Goal: Task Accomplishment & Management: Manage account settings

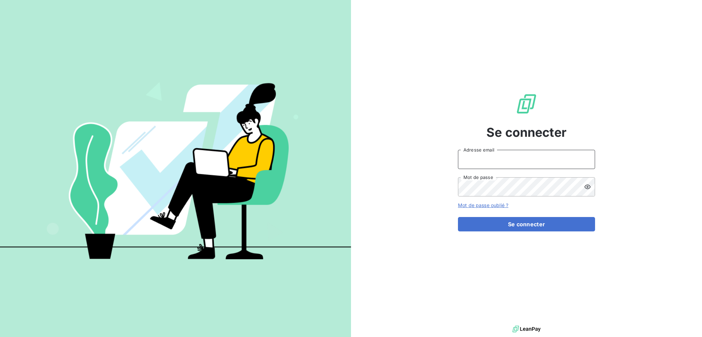
click at [489, 157] on input "Adresse email" at bounding box center [526, 159] width 137 height 19
type input "[EMAIL_ADDRESS][DOMAIN_NAME]"
click at [458, 217] on button "Se connecter" at bounding box center [526, 224] width 137 height 14
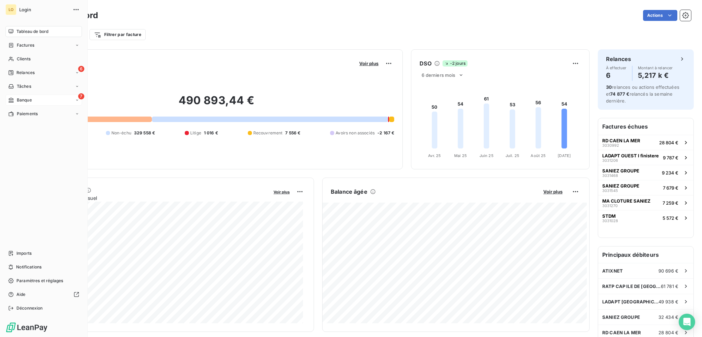
click at [21, 97] on span "Banque" at bounding box center [24, 100] width 15 height 6
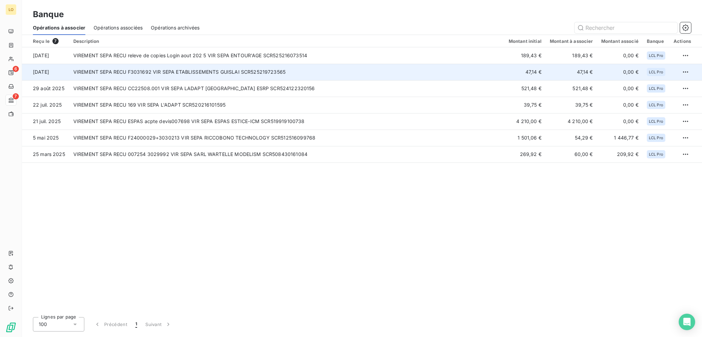
click at [228, 71] on td "VIREMENT SEPA RECU F3031692 VIR SEPA ETABLISSEMENTS GUISLAI SCR525219723565" at bounding box center [286, 72] width 435 height 16
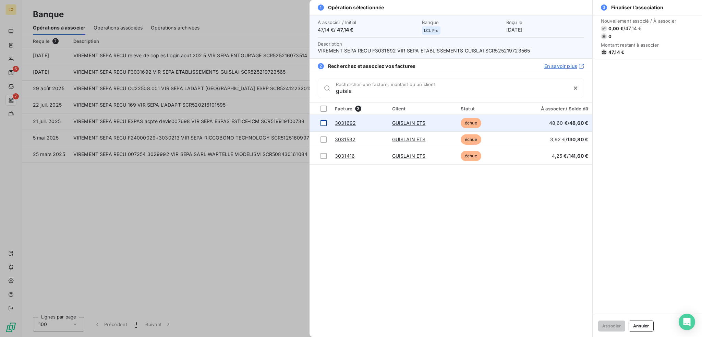
type input "guisla"
click at [323, 121] on div at bounding box center [323, 123] width 6 height 6
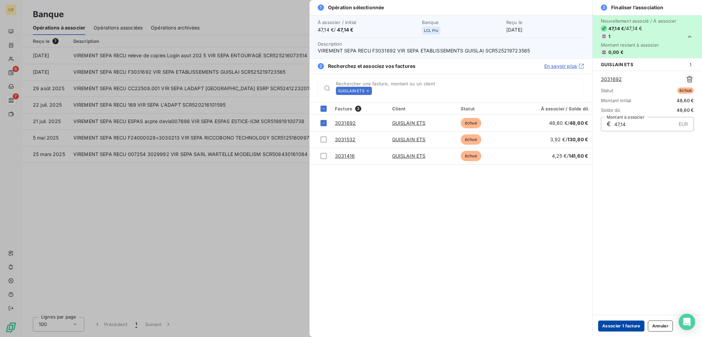
click at [627, 326] on button "Associer 1 facture" at bounding box center [621, 325] width 46 height 11
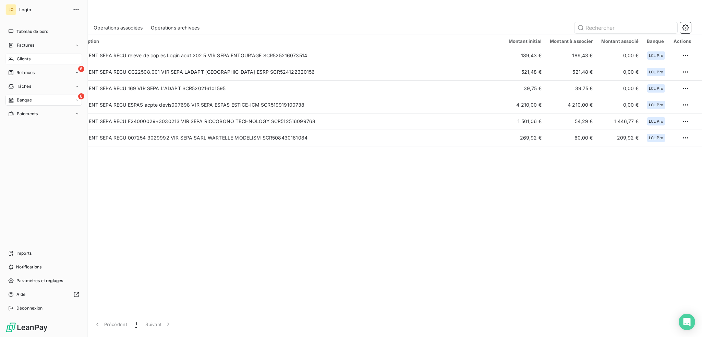
click at [23, 58] on span "Clients" at bounding box center [24, 59] width 14 height 6
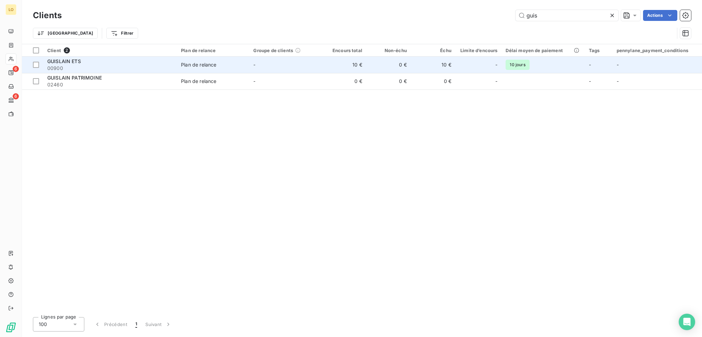
type input "guis"
click at [134, 60] on div "GUISLAIN ETS" at bounding box center [109, 61] width 125 height 7
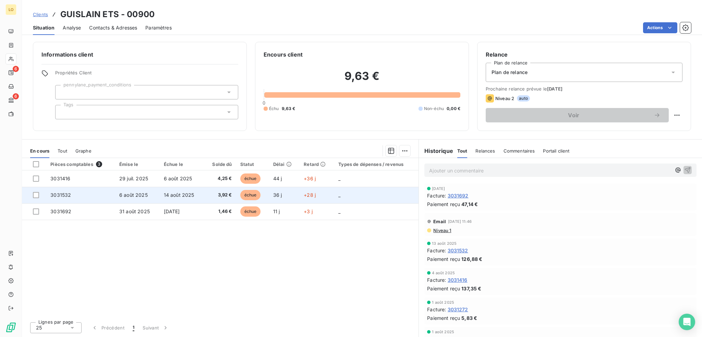
click at [256, 194] on span "échue" at bounding box center [250, 195] width 21 height 10
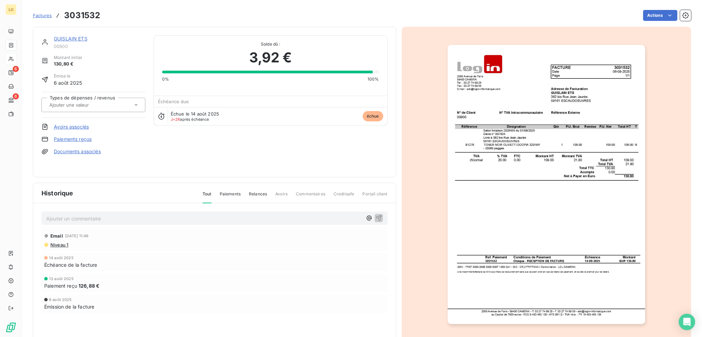
click at [85, 138] on link "Paiements reçus" at bounding box center [73, 139] width 38 height 7
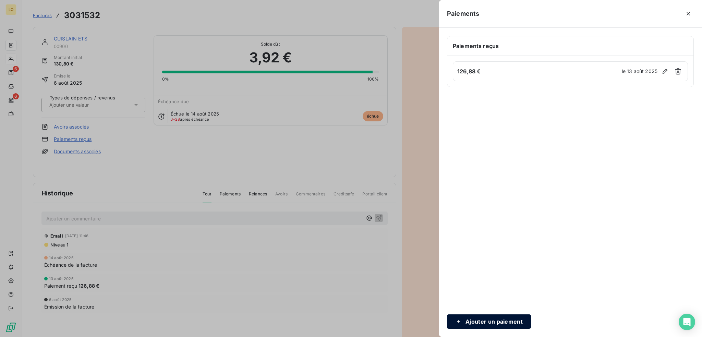
click at [498, 319] on button "Ajouter un paiement" at bounding box center [489, 321] width 84 height 14
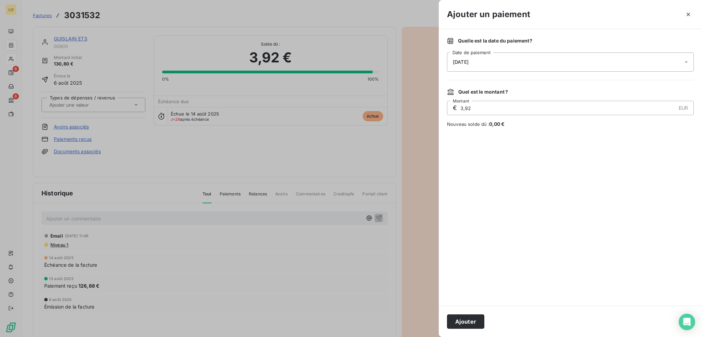
click at [505, 61] on div "[DATE]" at bounding box center [570, 61] width 247 height 19
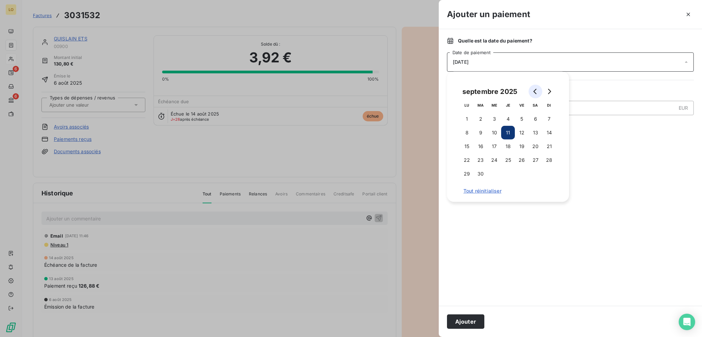
click at [536, 91] on icon "Go to previous month" at bounding box center [534, 91] width 5 height 5
click at [492, 146] on button "13" at bounding box center [494, 146] width 14 height 14
click at [464, 323] on button "Ajouter" at bounding box center [465, 321] width 37 height 14
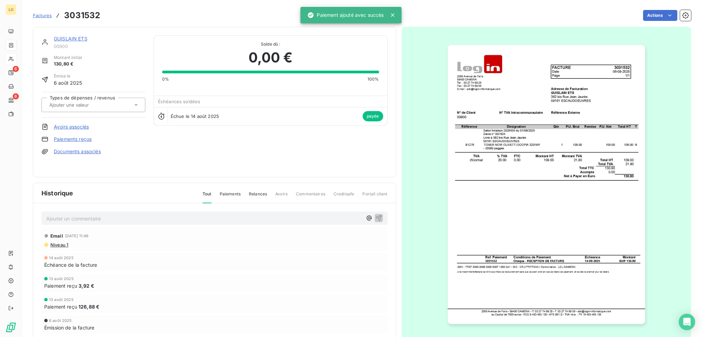
click at [76, 37] on link "GUISLAIN ETS" at bounding box center [71, 39] width 34 height 6
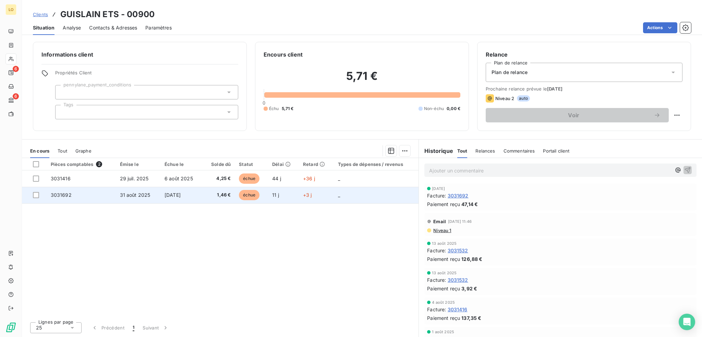
click at [256, 195] on span "échue" at bounding box center [249, 195] width 21 height 10
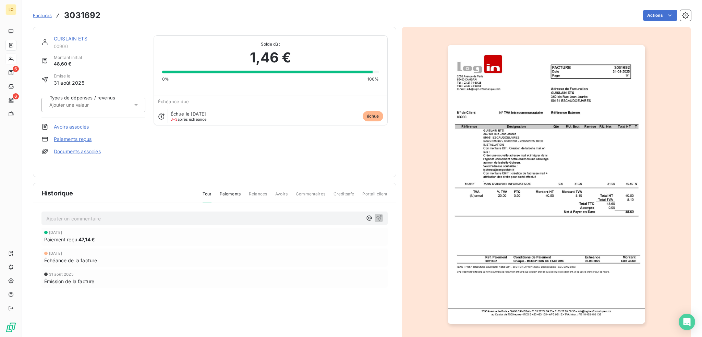
click at [78, 138] on link "Paiements reçus" at bounding box center [73, 139] width 38 height 7
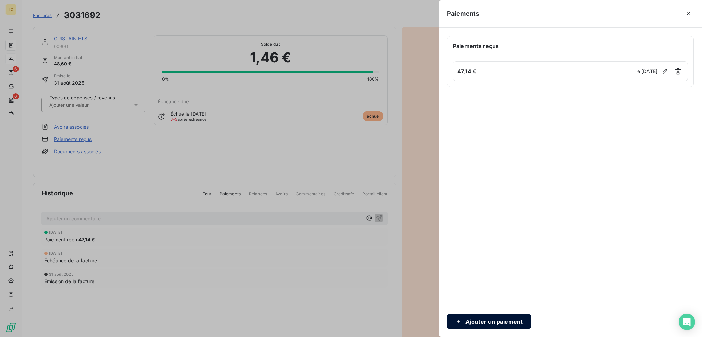
click at [502, 322] on button "Ajouter un paiement" at bounding box center [489, 321] width 84 height 14
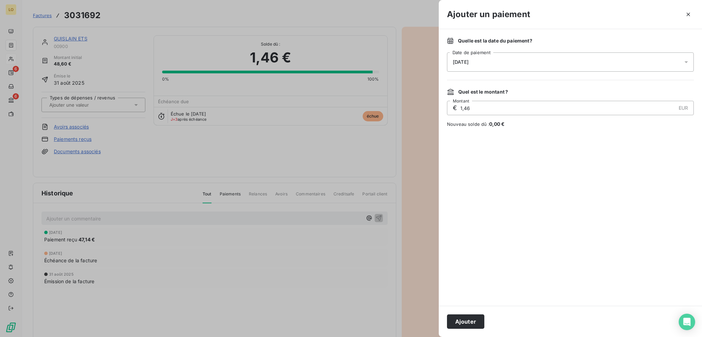
click at [531, 60] on div "[DATE]" at bounding box center [570, 61] width 247 height 19
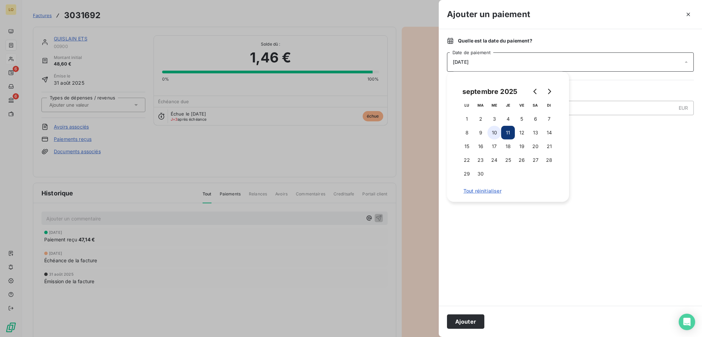
click at [493, 133] on button "10" at bounding box center [494, 133] width 14 height 14
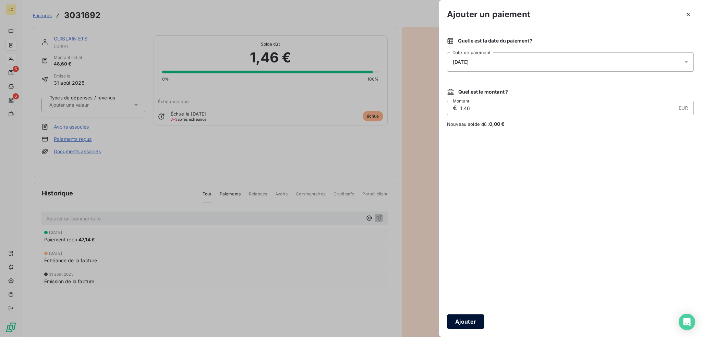
click at [459, 323] on button "Ajouter" at bounding box center [465, 321] width 37 height 14
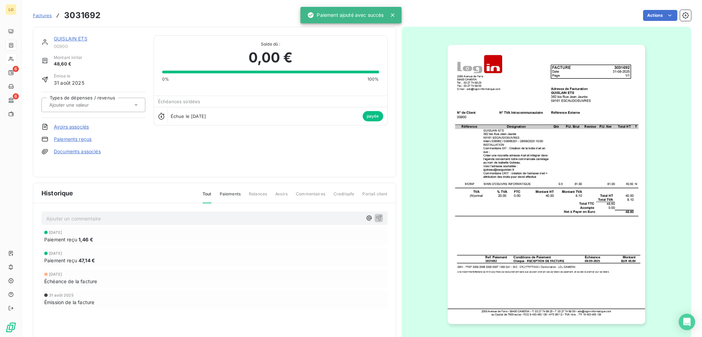
click at [69, 39] on link "GUISLAIN ETS" at bounding box center [71, 39] width 34 height 6
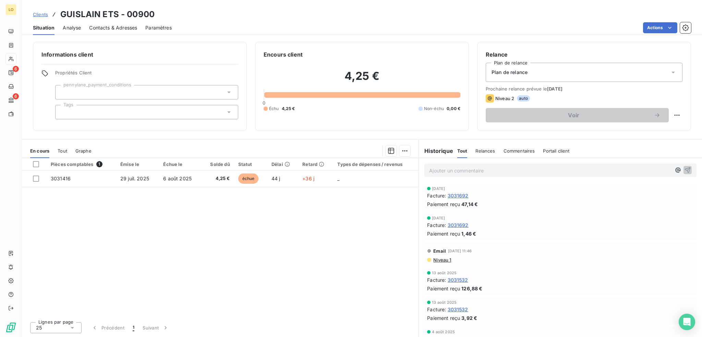
scroll to position [103, 0]
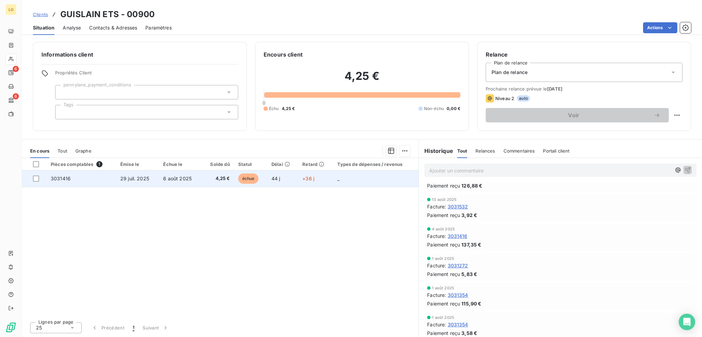
click at [249, 179] on span "échue" at bounding box center [248, 178] width 21 height 10
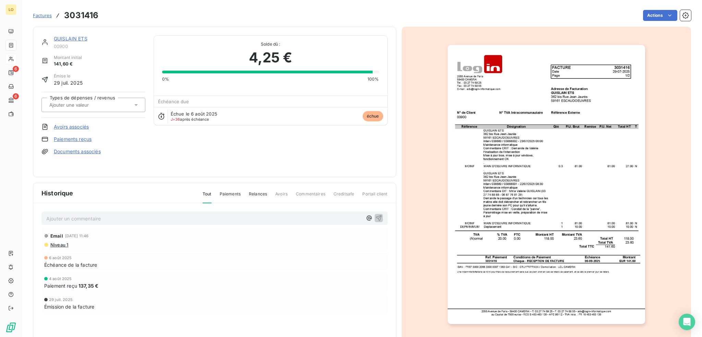
click at [86, 140] on link "Paiements reçus" at bounding box center [73, 139] width 38 height 7
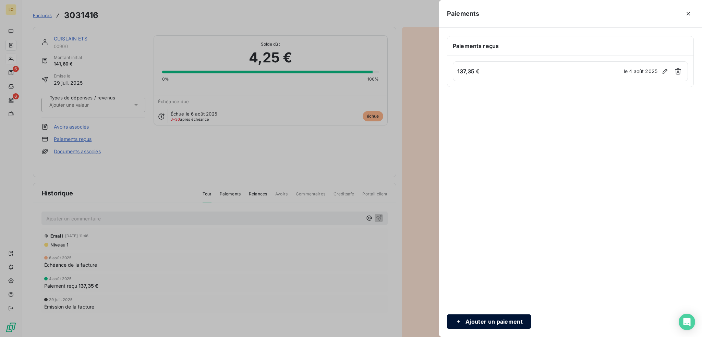
click at [508, 326] on button "Ajouter un paiement" at bounding box center [489, 321] width 84 height 14
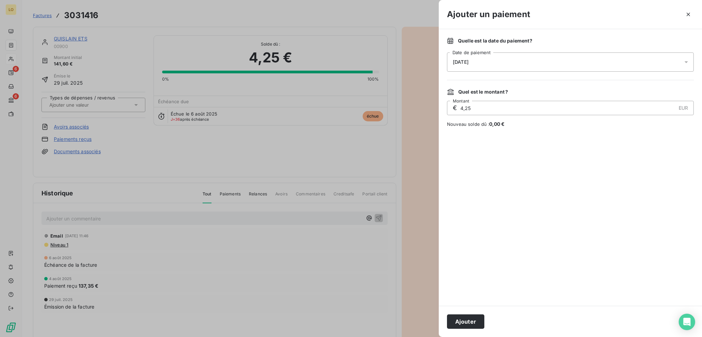
click at [499, 61] on div "[DATE]" at bounding box center [570, 61] width 247 height 19
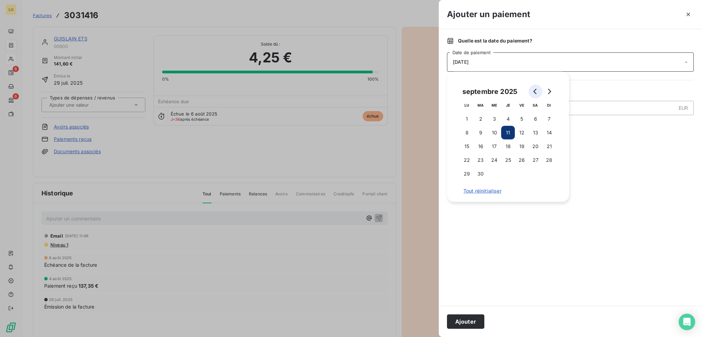
click at [532, 90] on button "Go to previous month" at bounding box center [535, 92] width 14 height 14
click at [468, 131] on button "4" at bounding box center [467, 133] width 14 height 14
click at [469, 321] on button "Ajouter" at bounding box center [465, 321] width 37 height 14
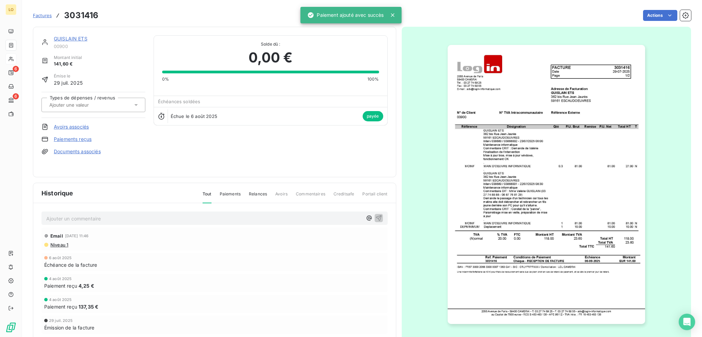
click at [80, 40] on link "GUISLAIN ETS" at bounding box center [71, 39] width 34 height 6
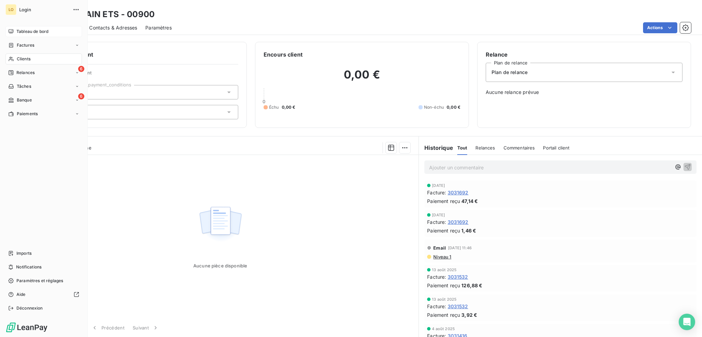
click at [27, 32] on span "Tableau de bord" at bounding box center [32, 31] width 32 height 6
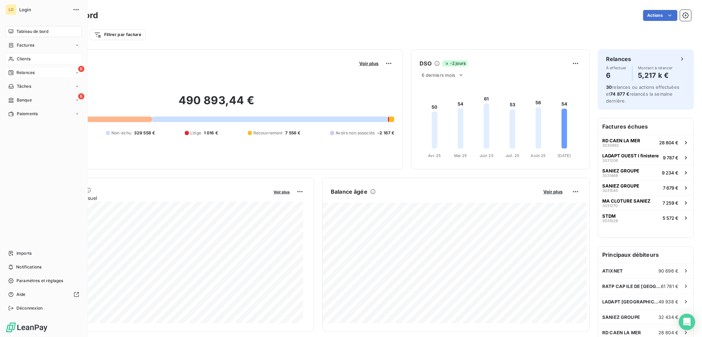
click at [27, 70] on span "Relances" at bounding box center [25, 73] width 18 height 6
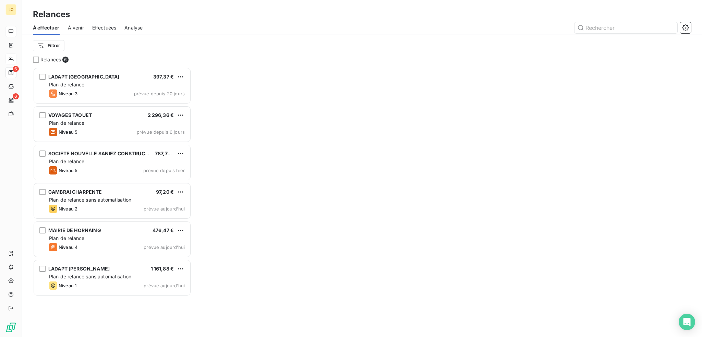
scroll to position [265, 153]
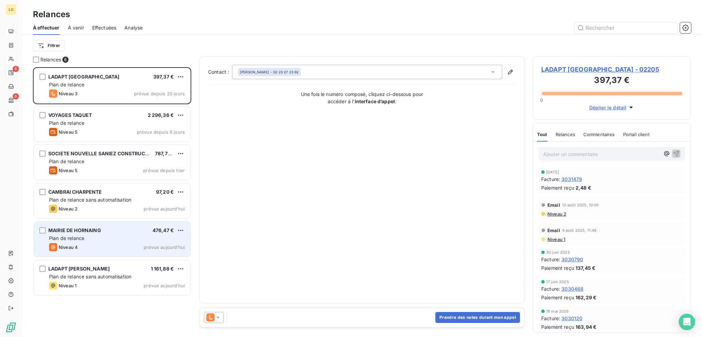
click at [111, 238] on div "Plan de relance" at bounding box center [117, 238] width 136 height 7
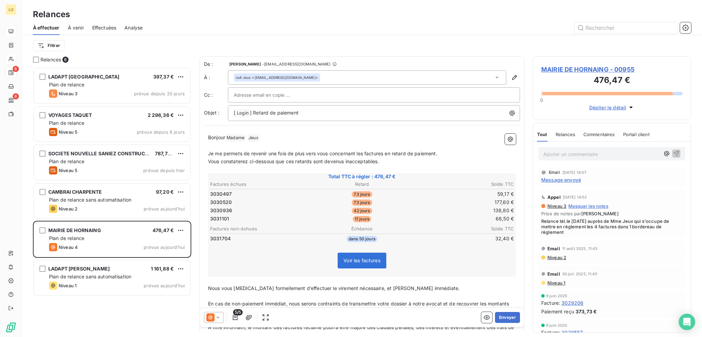
click at [586, 68] on span "MAIRIE DE HORNAING - 00955" at bounding box center [611, 69] width 141 height 9
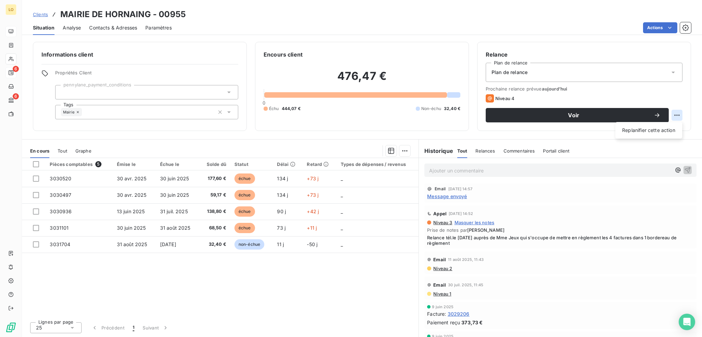
click at [676, 111] on html "LO 6 6 Clients MAIRIE DE HORNAING - 00955 Situation Analyse Contacts & Adresses…" at bounding box center [351, 168] width 702 height 337
click at [644, 130] on div "Replanifier cette action" at bounding box center [648, 130] width 61 height 11
select select "8"
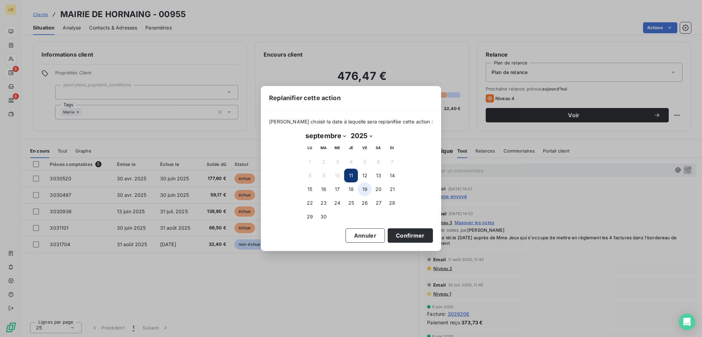
click at [364, 187] on button "19" at bounding box center [365, 189] width 14 height 14
click at [401, 232] on button "Confirmer" at bounding box center [410, 235] width 45 height 14
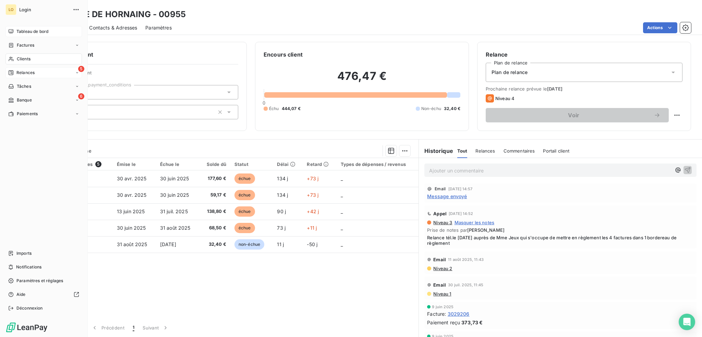
click at [27, 74] on span "Relances" at bounding box center [25, 73] width 18 height 6
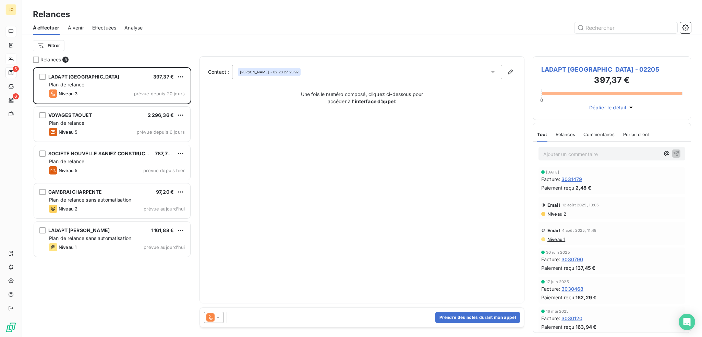
scroll to position [265, 153]
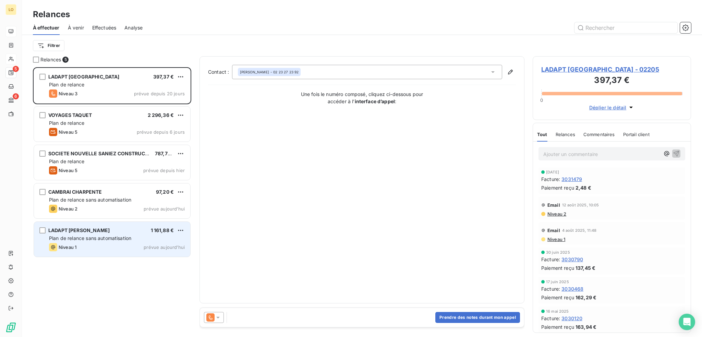
click at [93, 230] on div "LADAPT THIONIS 1 161,88 €" at bounding box center [117, 230] width 136 height 6
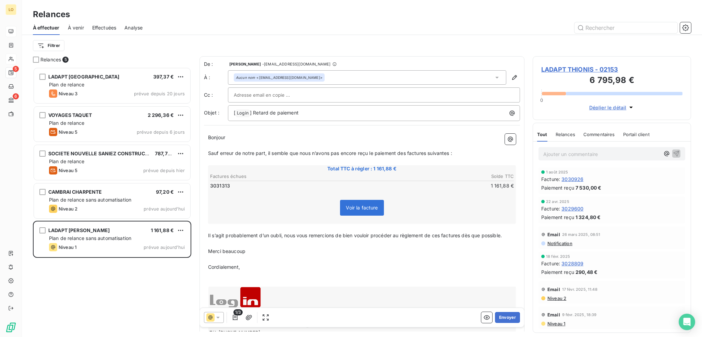
click at [571, 68] on span "LADAPT THIONIS - 02153" at bounding box center [611, 69] width 141 height 9
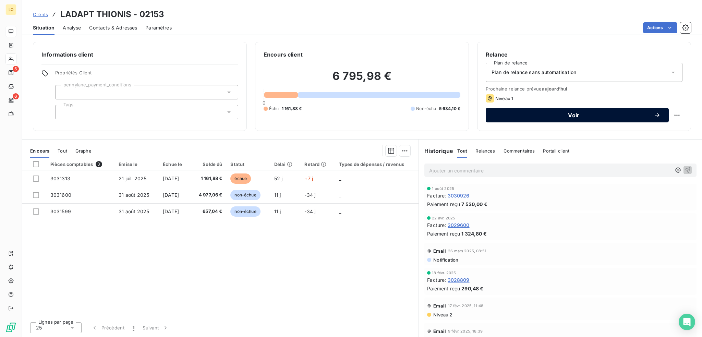
click at [532, 116] on span "Voir" at bounding box center [574, 114] width 160 height 5
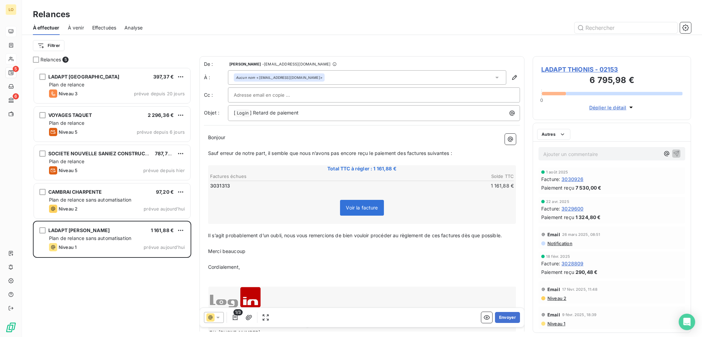
scroll to position [265, 153]
click at [217, 316] on icon at bounding box center [217, 317] width 7 height 7
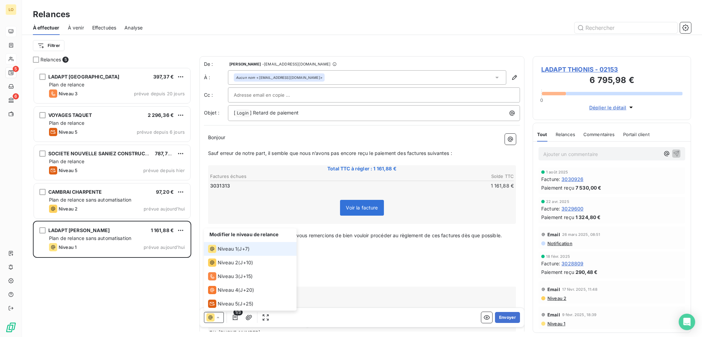
click at [230, 247] on span "Niveau 1" at bounding box center [228, 248] width 20 height 7
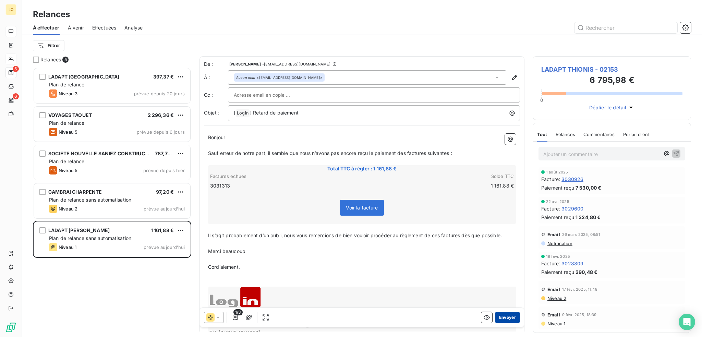
click at [501, 317] on button "Envoyer" at bounding box center [507, 317] width 25 height 11
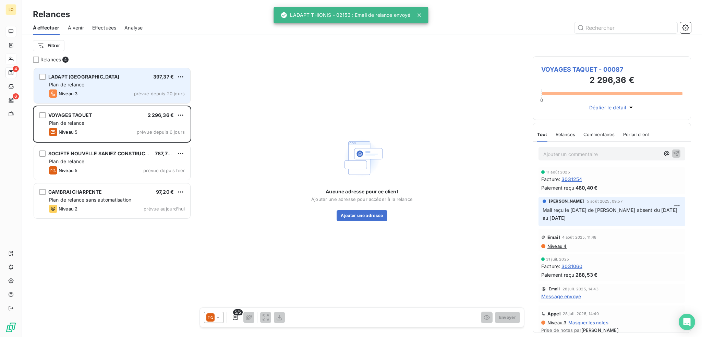
click at [125, 94] on div "Niveau 3 prévue depuis 20 jours" at bounding box center [117, 93] width 136 height 8
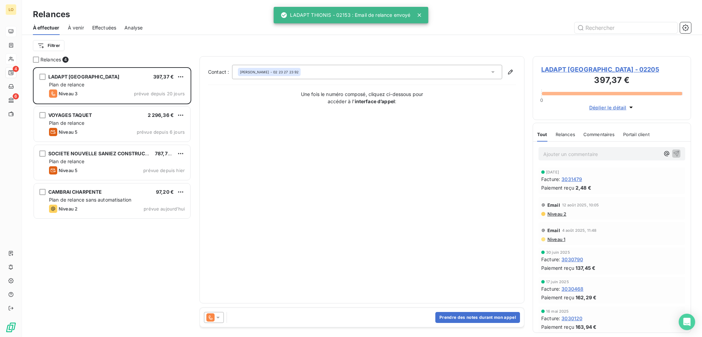
click at [581, 70] on span "LADAPT [GEOGRAPHIC_DATA] - 02205" at bounding box center [611, 69] width 141 height 9
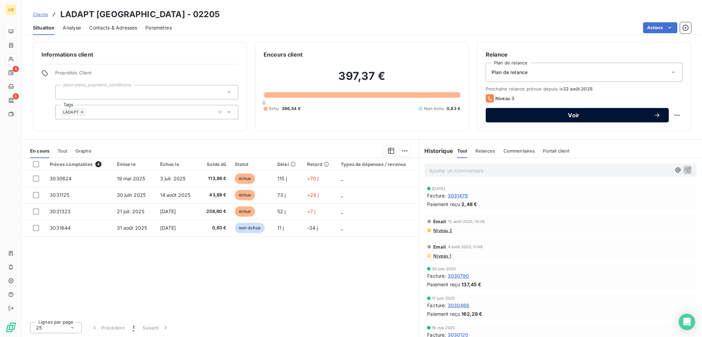
click at [535, 113] on span "Voir" at bounding box center [574, 114] width 160 height 5
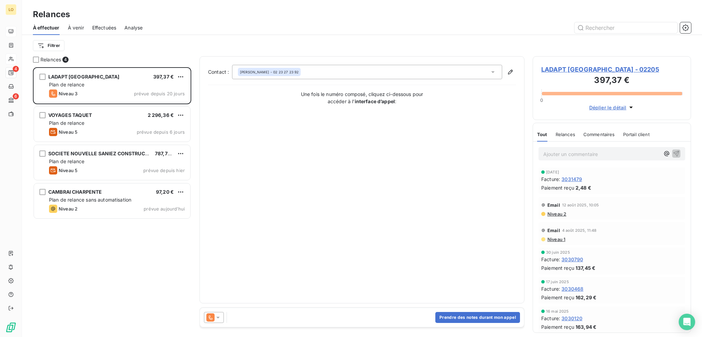
scroll to position [265, 153]
click at [492, 315] on button "Prendre des notes durant mon appel" at bounding box center [477, 317] width 85 height 11
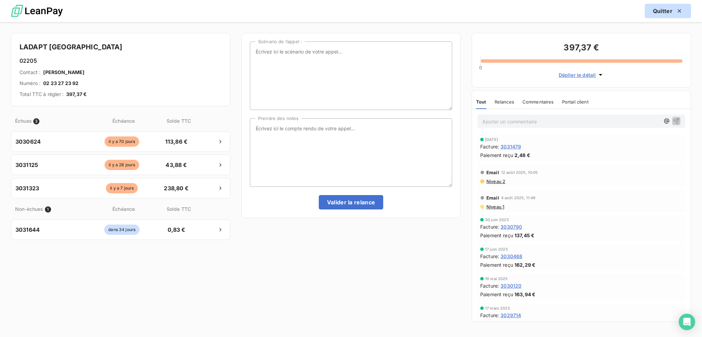
click at [678, 8] on icon "button" at bounding box center [679, 11] width 7 height 7
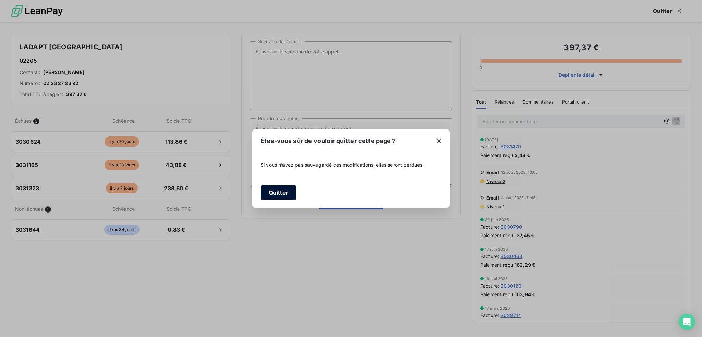
click at [277, 193] on button "Quitter" at bounding box center [278, 192] width 36 height 14
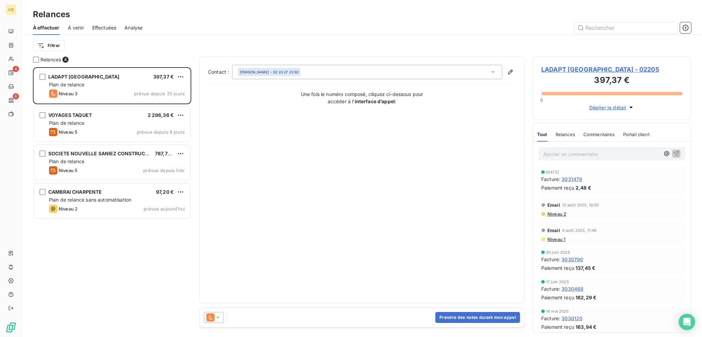
click at [593, 70] on span "LADAPT [GEOGRAPHIC_DATA] - 02205" at bounding box center [611, 69] width 141 height 9
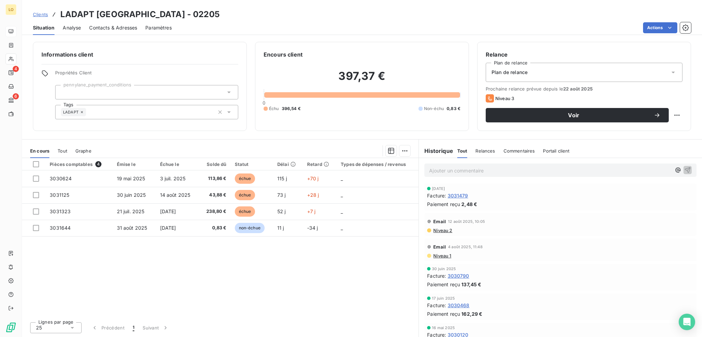
click at [113, 28] on span "Contacts & Adresses" at bounding box center [113, 27] width 48 height 7
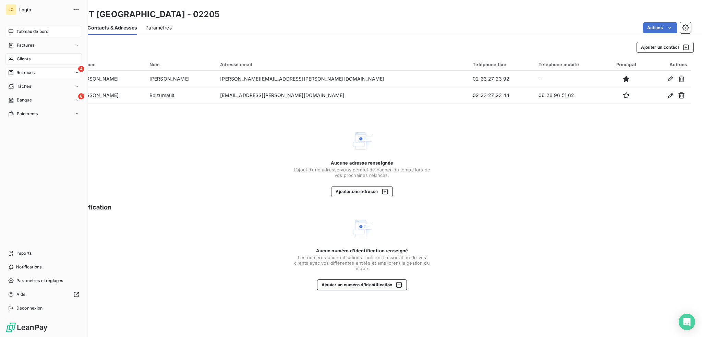
click at [21, 72] on span "Relances" at bounding box center [25, 73] width 18 height 6
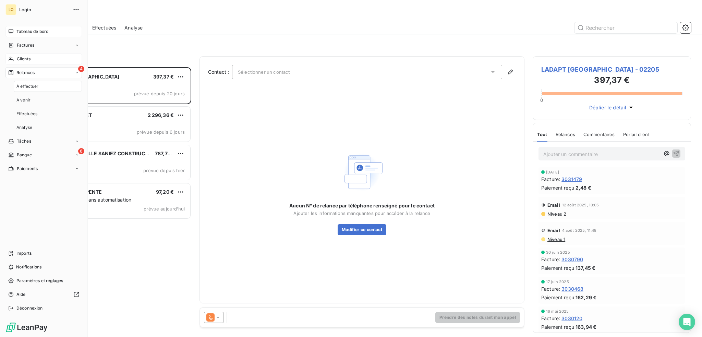
scroll to position [265, 153]
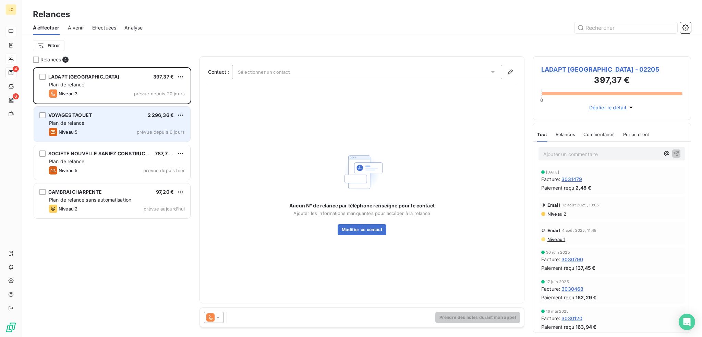
click at [130, 124] on div "Plan de relance" at bounding box center [117, 123] width 136 height 7
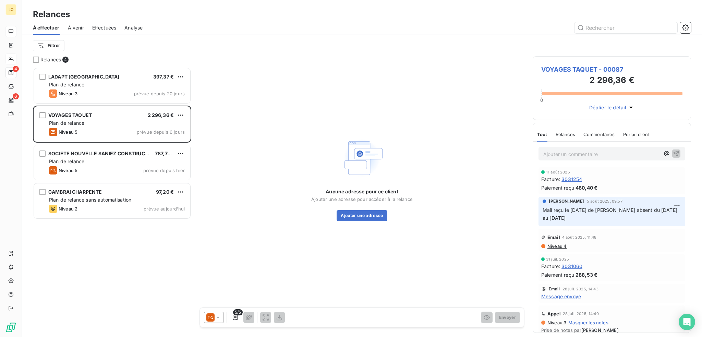
click at [563, 70] on span "VOYAGES TAQUET - 00087" at bounding box center [611, 69] width 141 height 9
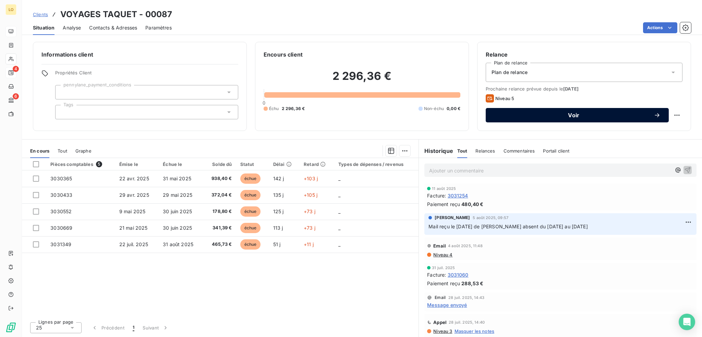
click at [585, 116] on span "Voir" at bounding box center [574, 114] width 160 height 5
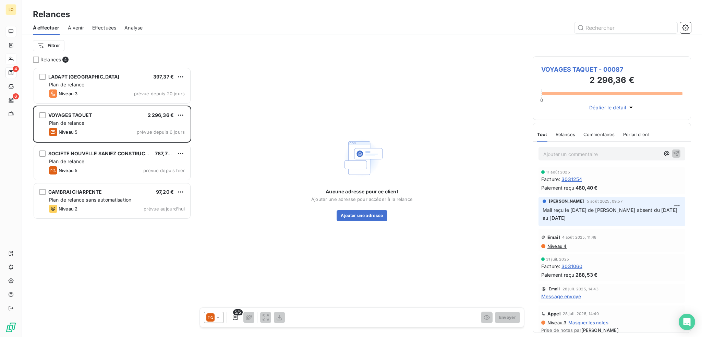
scroll to position [265, 153]
click at [577, 67] on span "VOYAGES TAQUET - 00087" at bounding box center [611, 69] width 141 height 9
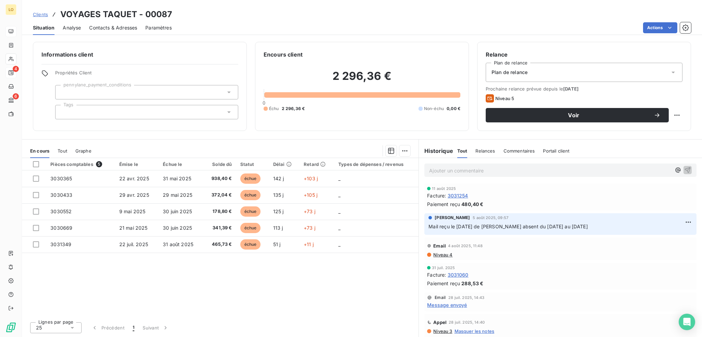
click at [130, 28] on span "Contacts & Adresses" at bounding box center [113, 27] width 48 height 7
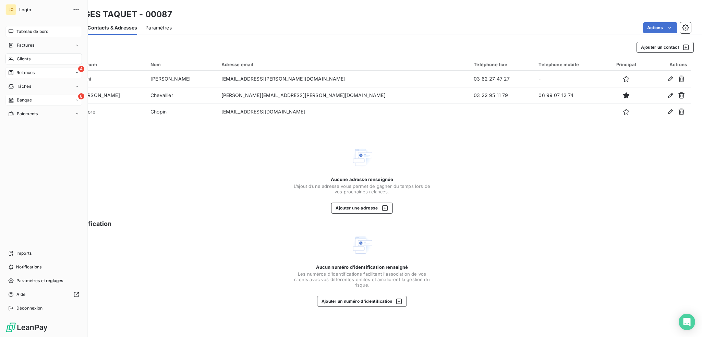
click at [22, 100] on span "Banque" at bounding box center [24, 100] width 15 height 6
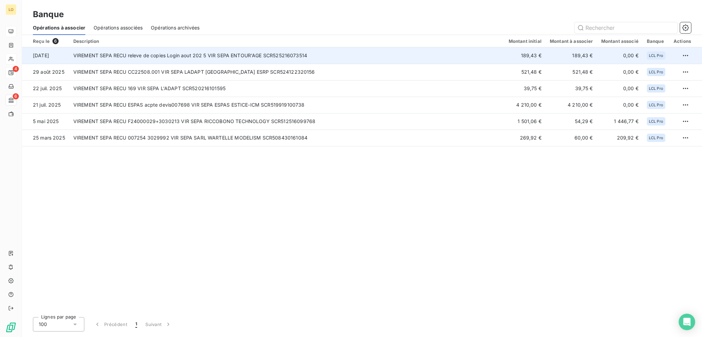
click at [320, 57] on td "VIREMENT SEPA RECU releve de copies Login aout 202 5 VIR SEPA ENTOUR'AGE SCR525…" at bounding box center [286, 55] width 435 height 16
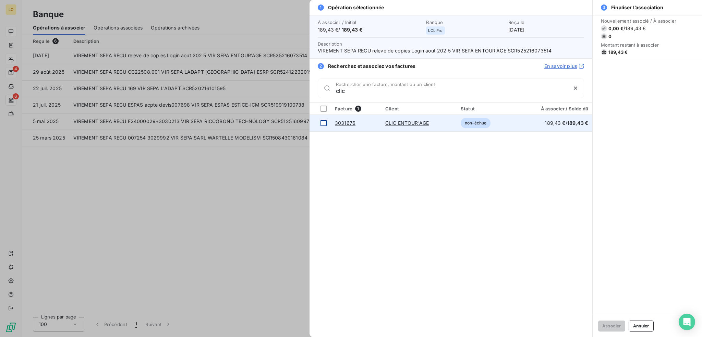
type input "clic"
click at [323, 123] on div at bounding box center [323, 123] width 6 height 6
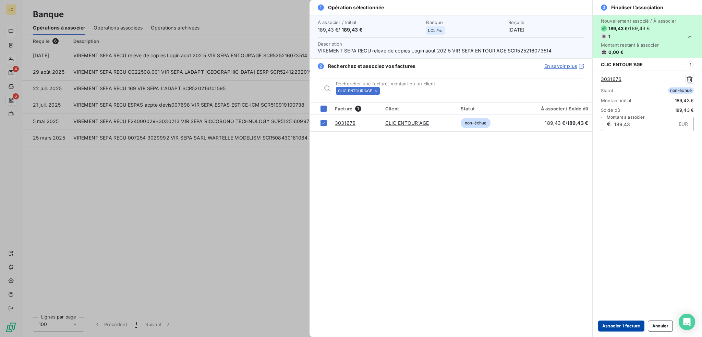
click at [622, 327] on button "Associer 1 facture" at bounding box center [621, 325] width 46 height 11
